Goal: Task Accomplishment & Management: Use online tool/utility

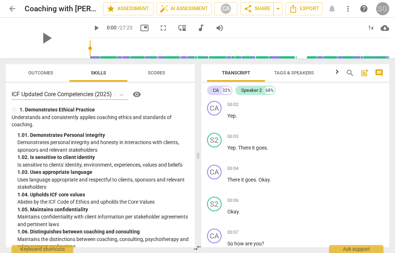
click at [380, 13] on div "SG" at bounding box center [382, 8] width 13 height 13
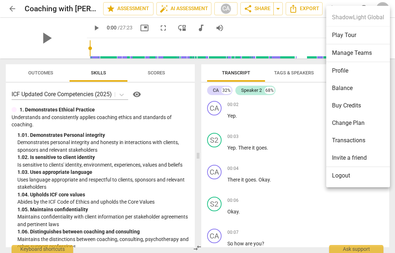
click at [380, 12] on ul "ShadowLight Global Play Tour Manage Teams Profile Balance Buy Credits Change Pl…" at bounding box center [358, 96] width 64 height 181
click at [287, 91] on div at bounding box center [197, 126] width 395 height 253
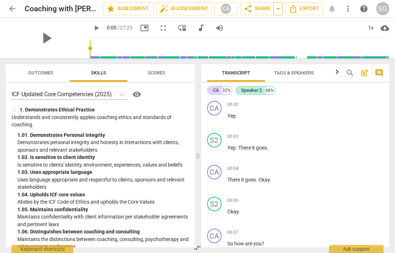
click at [280, 10] on span "arrow_drop_down" at bounding box center [278, 8] width 9 height 9
click at [351, 8] on span "more_vert" at bounding box center [348, 8] width 9 height 9
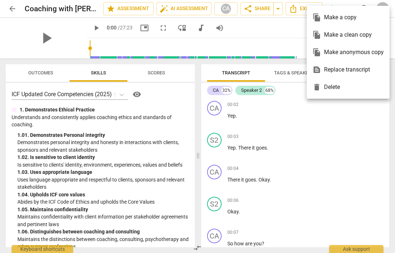
click at [351, 8] on ul "file_copy Make a copy file_copy Make a clean copy file_copy Make anonymous copy…" at bounding box center [348, 52] width 83 height 93
click at [12, 8] on div at bounding box center [197, 126] width 395 height 253
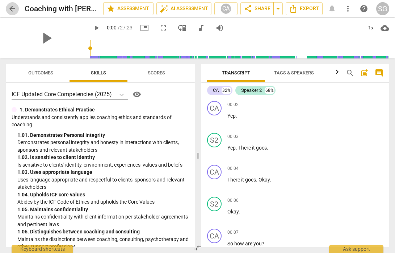
click at [12, 7] on span "arrow_back" at bounding box center [12, 8] width 9 height 9
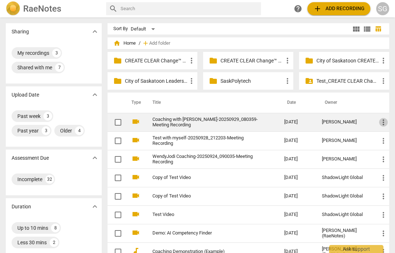
click at [380, 120] on span "more_vert" at bounding box center [383, 122] width 9 height 9
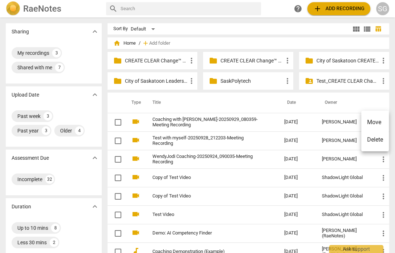
click at [334, 155] on div at bounding box center [197, 126] width 395 height 253
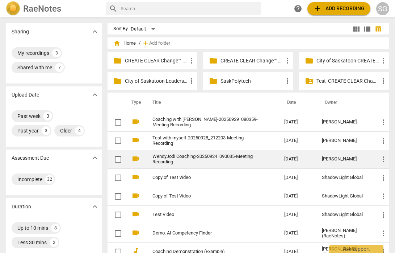
click at [162, 157] on link "WendyJodi Coaching-20250924_090035-Meeting Recording" at bounding box center [206, 159] width 106 height 11
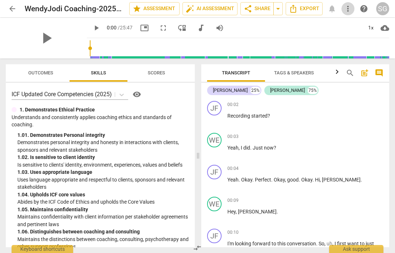
click at [351, 12] on span "more_vert" at bounding box center [348, 8] width 9 height 9
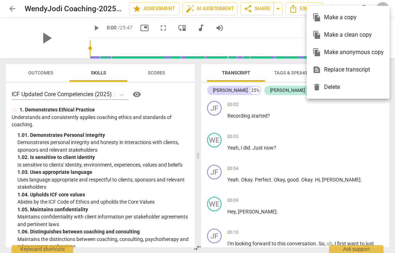
click at [345, 6] on ul "file_copy Make a copy file_copy Make a clean copy file_copy Make anonymous copy…" at bounding box center [348, 52] width 83 height 93
click at [369, 4] on div at bounding box center [197, 126] width 395 height 253
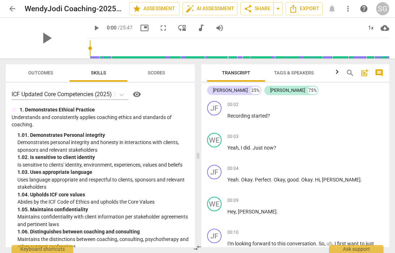
click at [388, 4] on div "SG" at bounding box center [382, 8] width 13 height 13
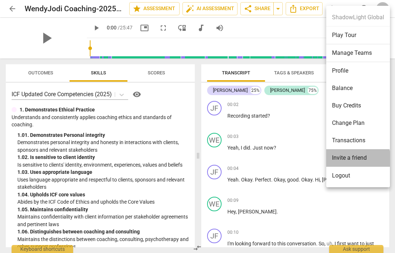
click at [350, 159] on li "Invite a friend" at bounding box center [358, 158] width 64 height 18
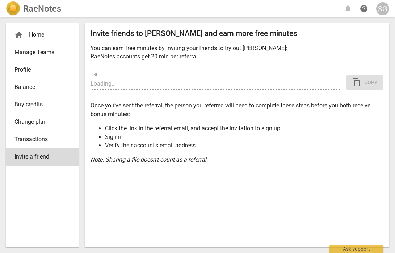
type input "[URL][DOMAIN_NAME]"
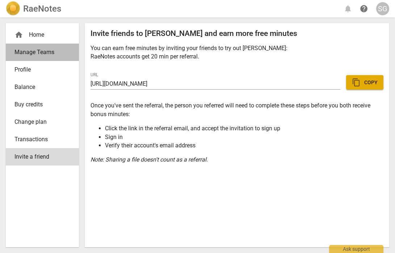
click at [42, 50] on span "Manage Teams" at bounding box center [39, 52] width 50 height 9
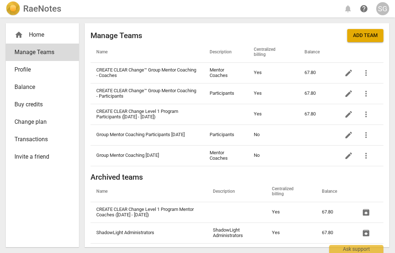
click at [34, 69] on span "Profile" at bounding box center [39, 69] width 50 height 9
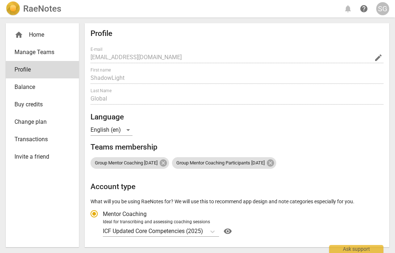
radio input "false"
click at [34, 89] on span "Balance" at bounding box center [39, 87] width 50 height 9
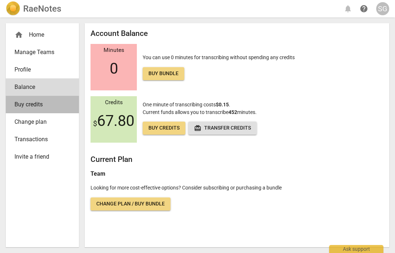
click at [35, 109] on link "Buy credits" at bounding box center [42, 104] width 73 height 17
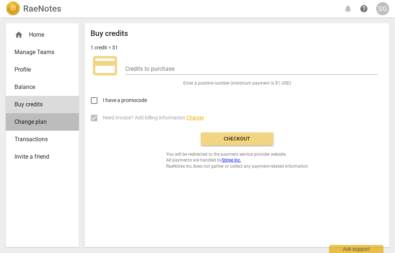
click at [33, 128] on link "Change plan" at bounding box center [42, 121] width 73 height 17
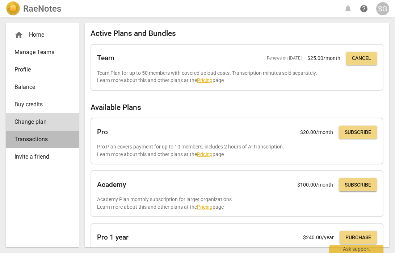
click at [32, 144] on link "Transactions" at bounding box center [42, 138] width 73 height 17
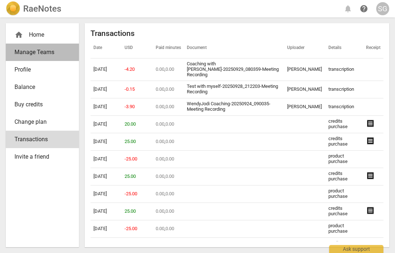
click at [33, 55] on span "Manage Teams" at bounding box center [39, 52] width 50 height 9
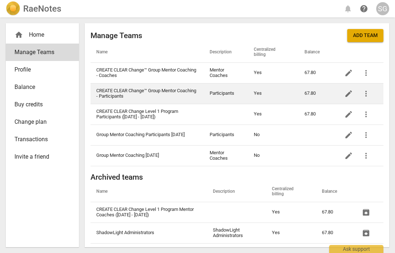
click at [145, 92] on td "CREATE CLEAR Change™ Group Mentor Coaching - Participants" at bounding box center [147, 93] width 113 height 21
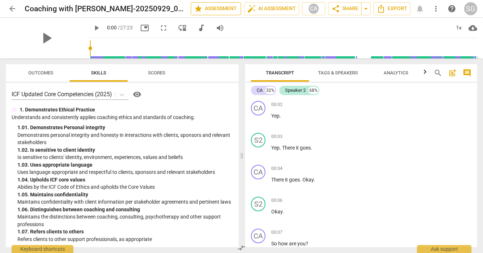
click at [200, 9] on span "star Assessment" at bounding box center [216, 8] width 44 height 9
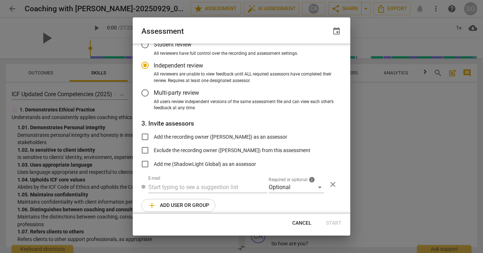
scroll to position [55, 0]
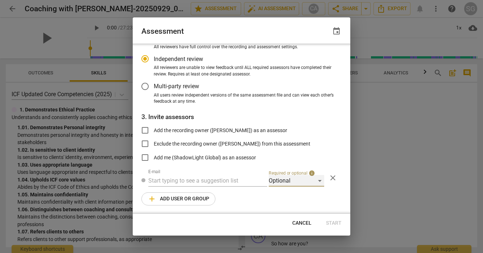
click at [302, 182] on div "Optional" at bounding box center [295, 181] width 55 height 12
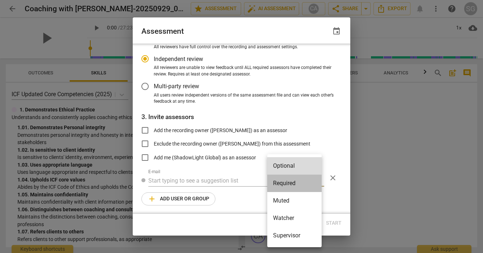
click at [297, 182] on li "Required" at bounding box center [294, 182] width 54 height 17
radio input "false"
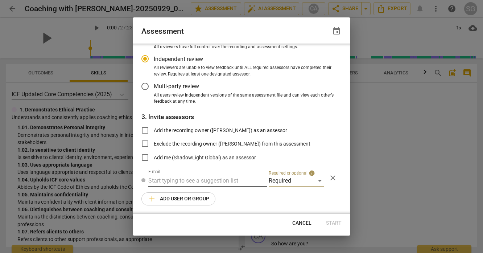
click at [221, 179] on input "text" at bounding box center [207, 181] width 119 height 12
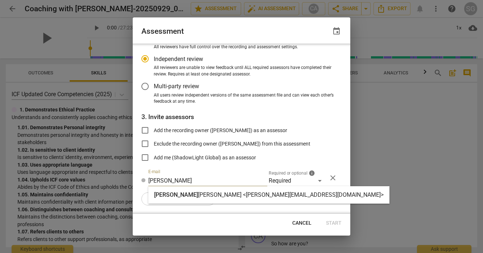
type input "cecile"
click at [245, 197] on strong "Andreas <cecile.andreas@shadowlightglobal.com>" at bounding box center [291, 194] width 186 height 7
radio input "false"
type input "Cecile Andreas <cecile.andreas@shadowlightglobal.com>"
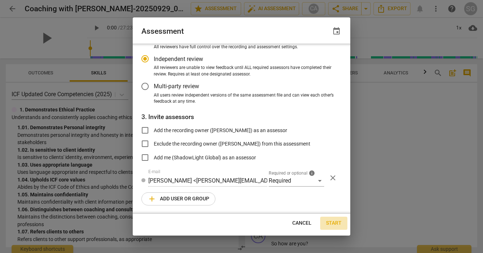
click at [332, 224] on span "Start" at bounding box center [334, 222] width 16 height 7
radio input "false"
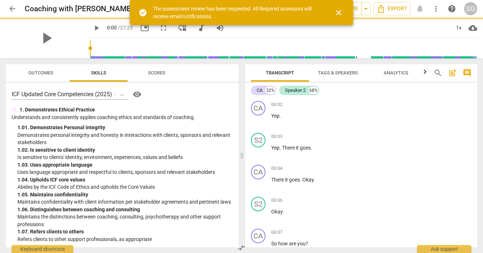
scroll to position [51, 0]
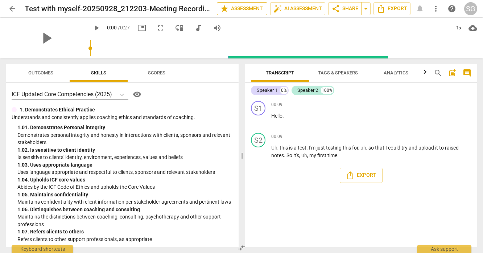
click at [225, 6] on span "star" at bounding box center [224, 8] width 9 height 9
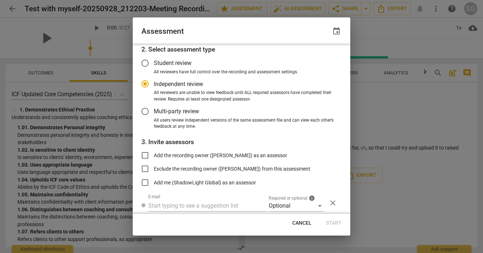
scroll to position [55, 0]
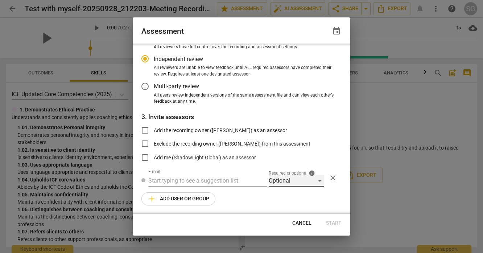
click at [276, 178] on div "Optional" at bounding box center [295, 181] width 55 height 12
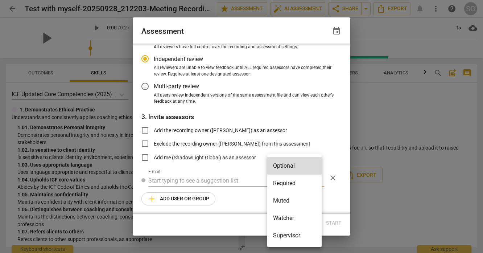
click at [282, 185] on li "Required" at bounding box center [294, 182] width 54 height 17
radio input "false"
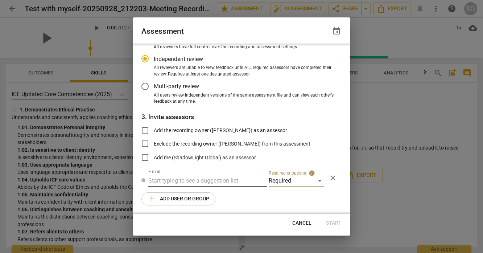
click at [195, 176] on input "text" at bounding box center [207, 181] width 119 height 12
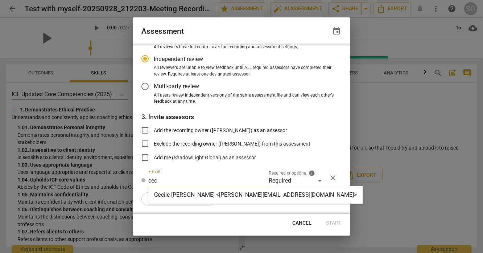
type input "cec"
click at [199, 190] on div "Cec ile Andreas <cecile.andreas@shadowlightglobal.com>" at bounding box center [255, 194] width 203 height 9
radio input "false"
type input "Cecile Andreas <cecile.andreas@shadowlightglobal.com>"
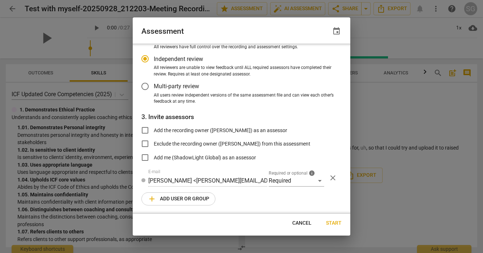
click at [334, 222] on span "Start" at bounding box center [334, 222] width 16 height 7
radio input "false"
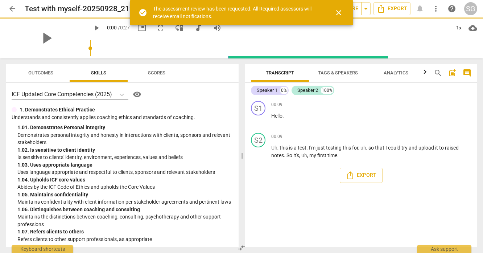
scroll to position [51, 0]
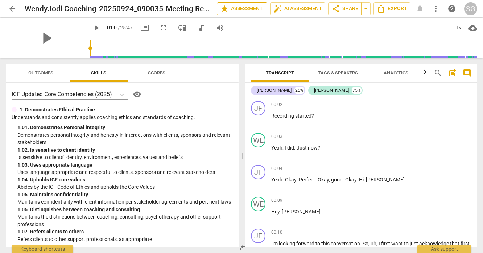
click at [246, 9] on span "star Assessment" at bounding box center [242, 8] width 44 height 9
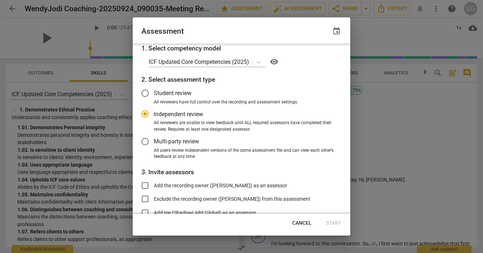
radio input "false"
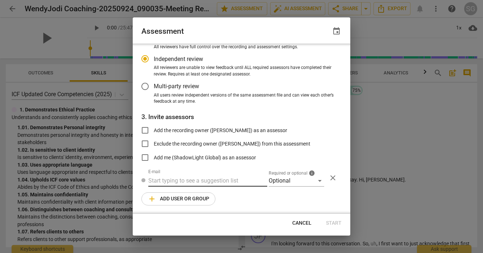
click at [164, 178] on input "text" at bounding box center [207, 181] width 119 height 12
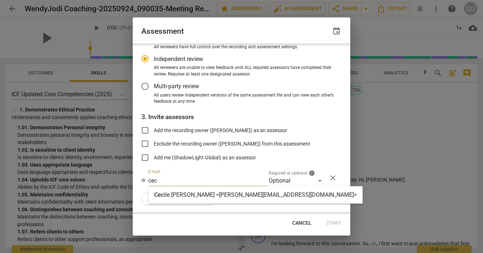
type input "cec"
click at [186, 194] on strong "ile Andreas <cecile.andreas@shadowlightglobal.com>" at bounding box center [260, 194] width 193 height 7
radio input "false"
type input "Cecile Andreas <cecile.andreas@shadowlightglobal.com>"
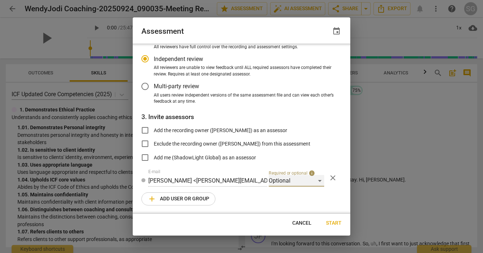
click at [301, 177] on div "Optional" at bounding box center [295, 181] width 55 height 12
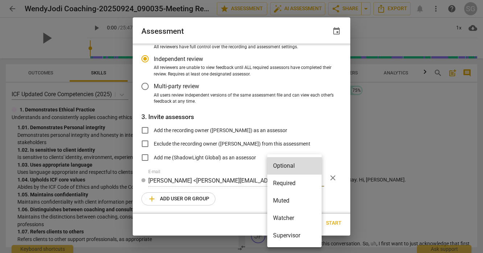
click at [287, 184] on li "Required" at bounding box center [294, 182] width 54 height 17
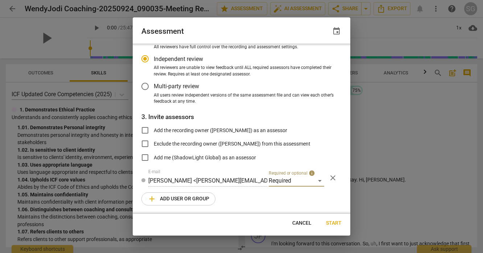
click at [332, 224] on span "Start" at bounding box center [334, 222] width 16 height 7
radio input "false"
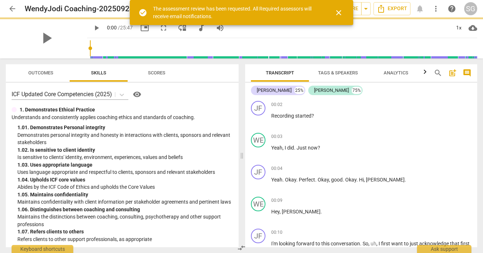
scroll to position [51, 0]
